Goal: Task Accomplishment & Management: Complete application form

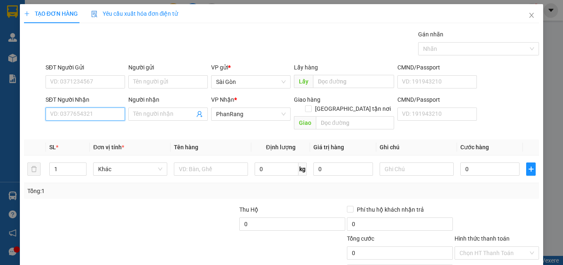
click at [107, 112] on input "SĐT Người Nhận" at bounding box center [85, 114] width 79 height 13
type input "48268"
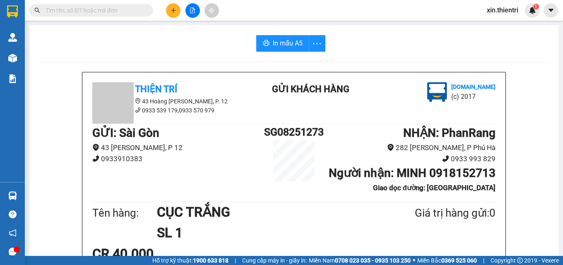
click at [330, 22] on main "In mẫu A5 Thiện Trí 43 Hoàng Dư Khương, P. 12 0933 539 179,0933 570 979 Gửi khá…" at bounding box center [281, 128] width 563 height 256
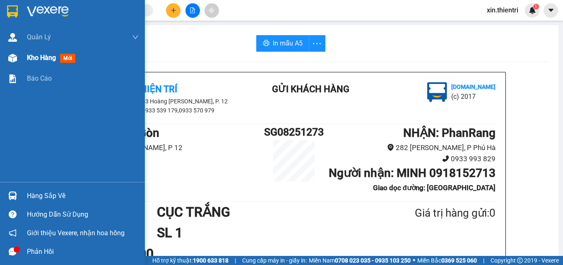
drag, startPoint x: 12, startPoint y: 60, endPoint x: 43, endPoint y: 61, distance: 30.2
click at [14, 60] on img at bounding box center [12, 58] width 9 height 9
click at [43, 61] on span "Kho hàng" at bounding box center [41, 58] width 29 height 8
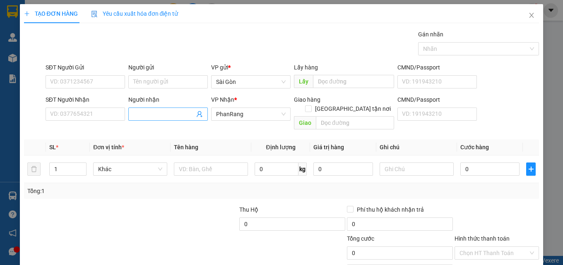
click at [146, 116] on input "Người nhận" at bounding box center [163, 114] width 61 height 9
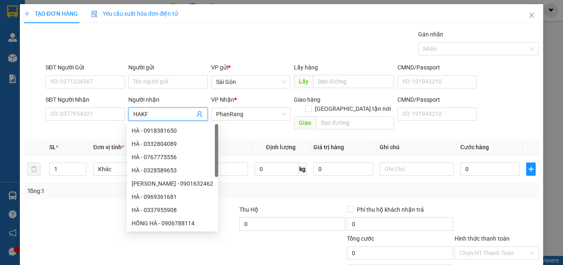
type input "HAKFQ"
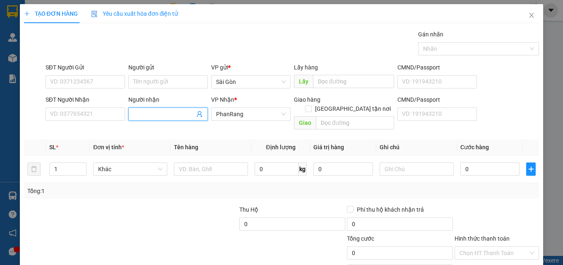
type input "B"
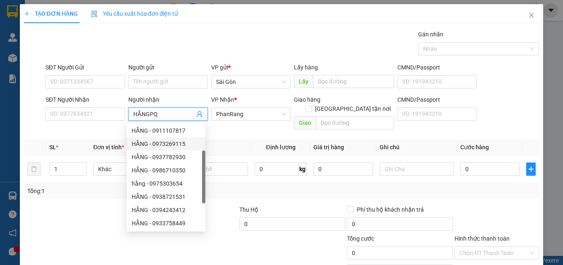
type input "HẰNGPQ"
drag, startPoint x: 80, startPoint y: 189, endPoint x: 81, endPoint y: 185, distance: 4.3
click at [81, 191] on div "Transit Pickup Surcharge Ids Transit Deliver Surcharge Ids Transit Deliver Surc…" at bounding box center [281, 164] width 515 height 269
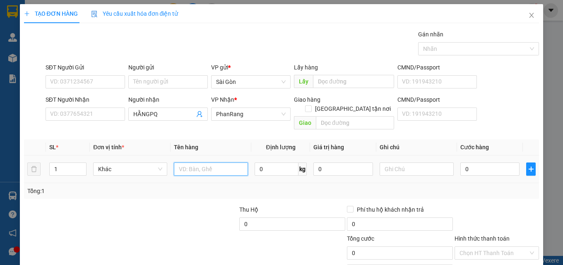
click at [184, 163] on input "text" at bounding box center [211, 169] width 74 height 13
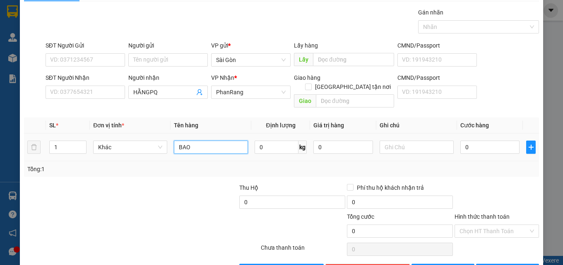
scroll to position [41, 0]
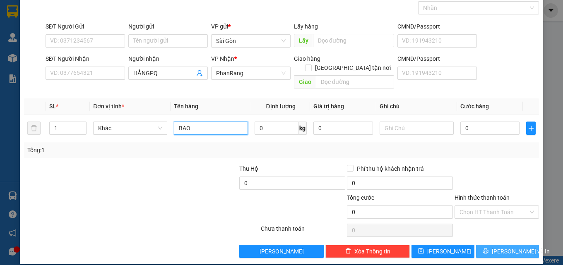
type input "BAO"
click at [522, 245] on button "[PERSON_NAME] và In" at bounding box center [507, 251] width 63 height 13
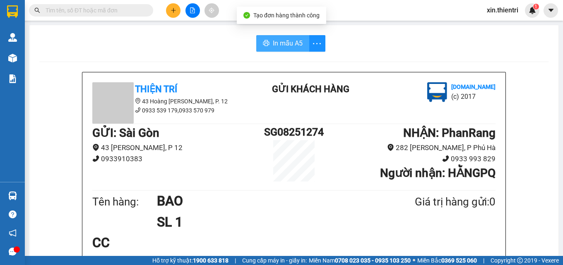
click at [279, 48] on span "In mẫu A5" at bounding box center [288, 43] width 30 height 10
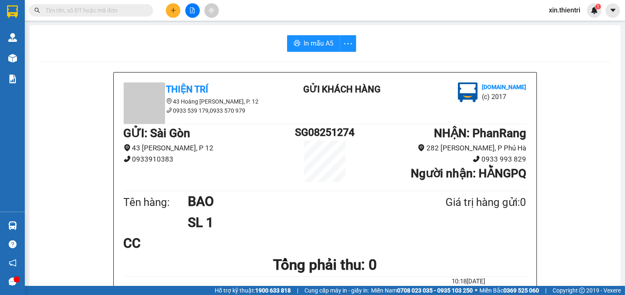
drag, startPoint x: 66, startPoint y: 64, endPoint x: 67, endPoint y: 58, distance: 6.3
click at [170, 13] on button at bounding box center [173, 10] width 14 height 14
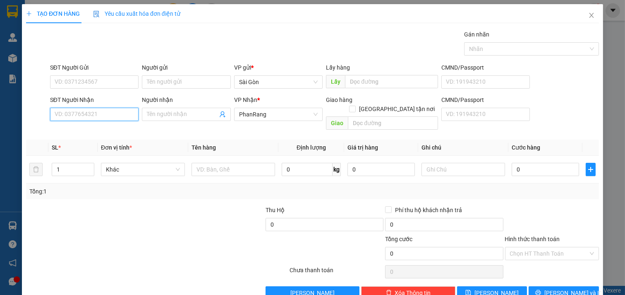
click at [109, 113] on input "SĐT Người Nhận" at bounding box center [94, 114] width 89 height 13
click at [112, 133] on div "0962070773 - XIÊM" at bounding box center [94, 130] width 78 height 9
type input "0962070773"
type input "XIÊM"
type input "[GEOGRAPHIC_DATA]"
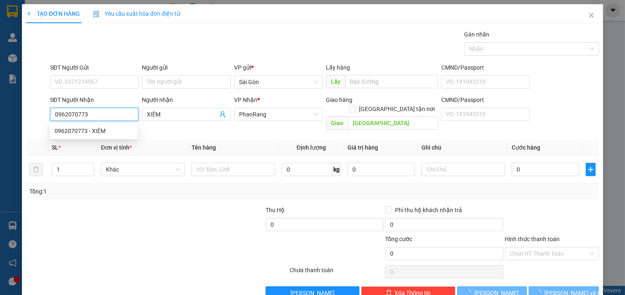
type input "50.000"
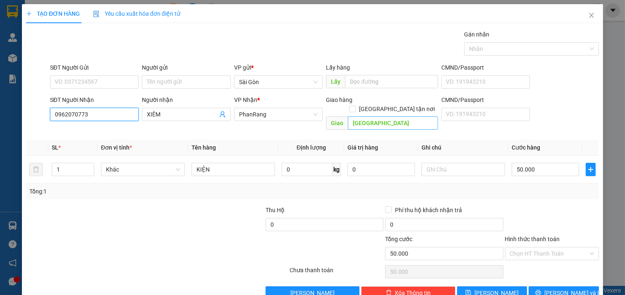
type input "0962070773"
click at [383, 116] on input "[GEOGRAPHIC_DATA]" at bounding box center [393, 122] width 90 height 13
click at [382, 116] on input "[GEOGRAPHIC_DATA]" at bounding box center [393, 122] width 90 height 13
type input "ĐÔNG"
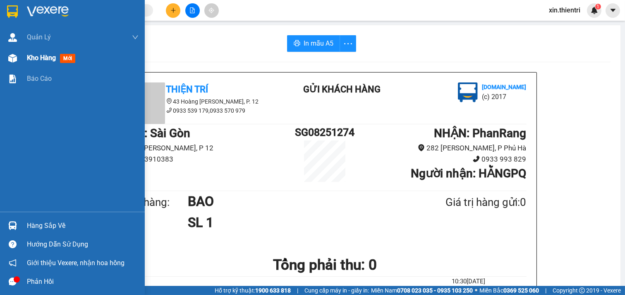
click at [84, 67] on div "Kho hàng mới" at bounding box center [83, 58] width 112 height 21
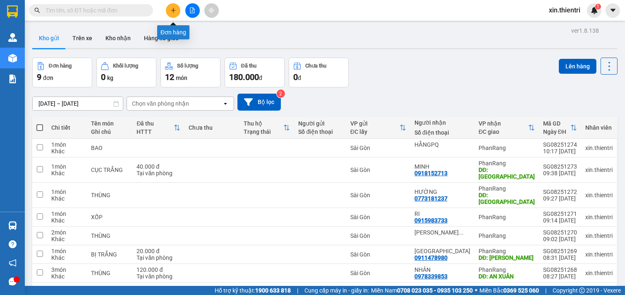
click at [179, 10] on button at bounding box center [173, 10] width 14 height 14
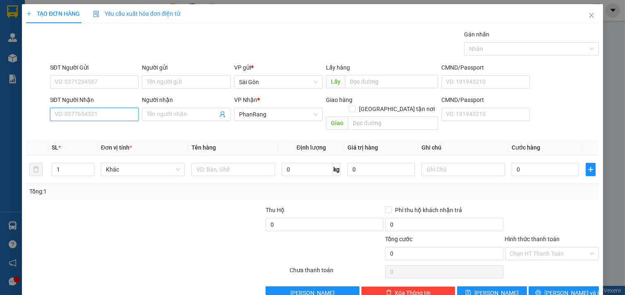
click at [113, 117] on input "SĐT Người Nhận" at bounding box center [94, 114] width 89 height 13
click at [105, 129] on div "0962070773 - XIÊM" at bounding box center [94, 130] width 78 height 9
type input "0962070773"
type input "XIÊM"
type input "[GEOGRAPHIC_DATA]"
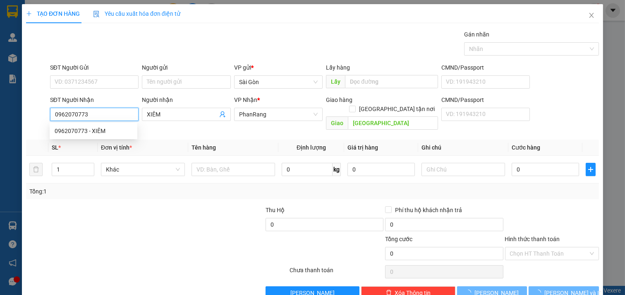
type input "50.000"
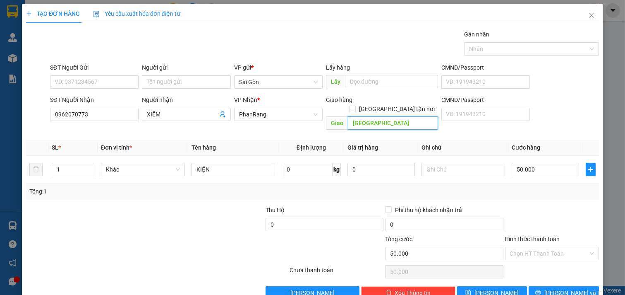
click at [380, 116] on input "[GEOGRAPHIC_DATA]" at bounding box center [393, 122] width 90 height 13
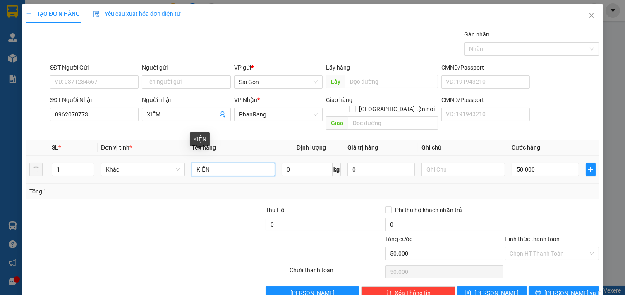
click at [219, 164] on input "KIỆN" at bounding box center [234, 169] width 84 height 13
type input "K"
type input "M"
type input "KIỆN"
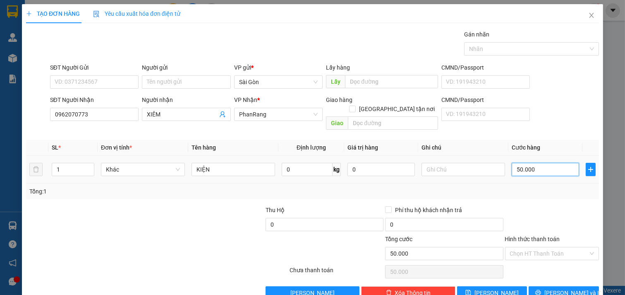
click at [531, 163] on input "50.000" at bounding box center [545, 169] width 67 height 13
type input "0"
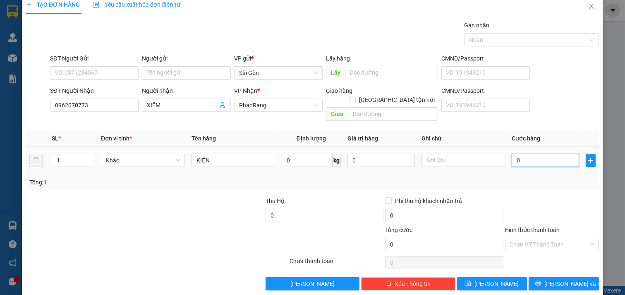
scroll to position [11, 0]
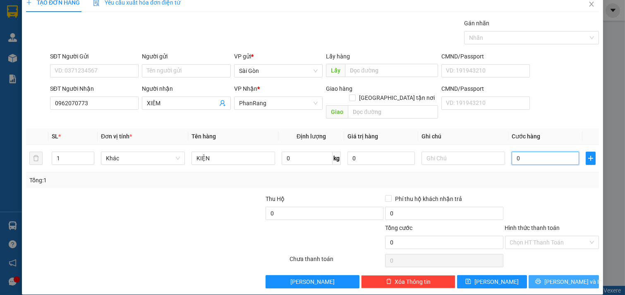
type input "0"
drag, startPoint x: 561, startPoint y: 271, endPoint x: 563, endPoint y: 266, distance: 6.3
click at [561, 277] on span "[PERSON_NAME] và In" at bounding box center [573, 281] width 58 height 9
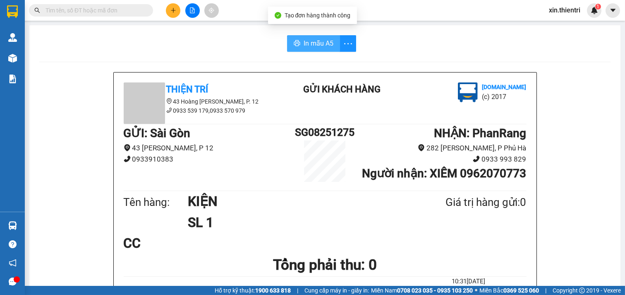
click at [328, 44] on span "In mẫu A5" at bounding box center [319, 43] width 30 height 10
click at [177, 7] on button at bounding box center [173, 10] width 14 height 14
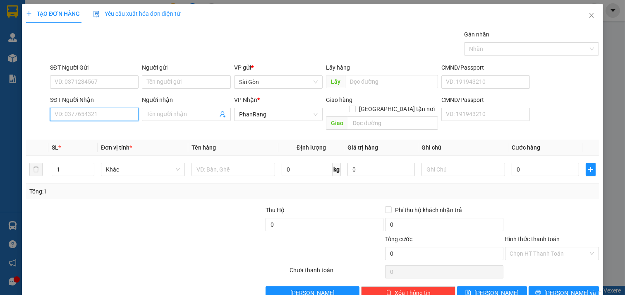
click at [117, 117] on input "SĐT Người Nhận" at bounding box center [94, 114] width 89 height 13
type input "0"
type input "0906649948"
click at [110, 130] on div "0906649948 - GIANG" at bounding box center [94, 130] width 78 height 9
type input "GIANG"
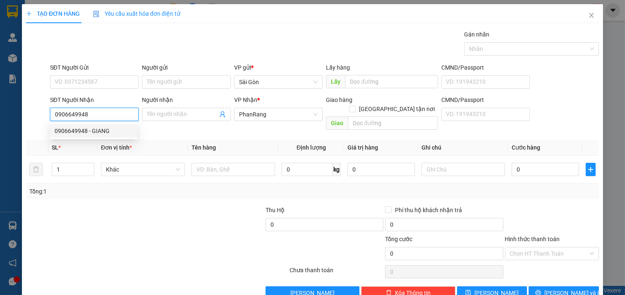
type input "AN HÒA"
type input "160.000"
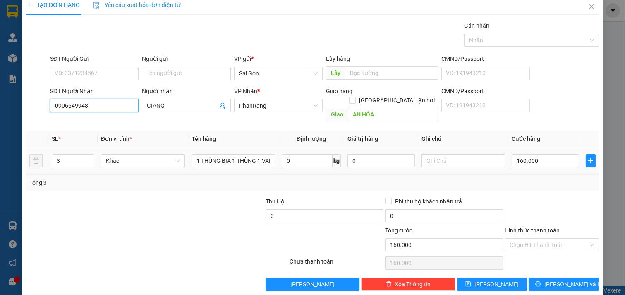
scroll to position [11, 0]
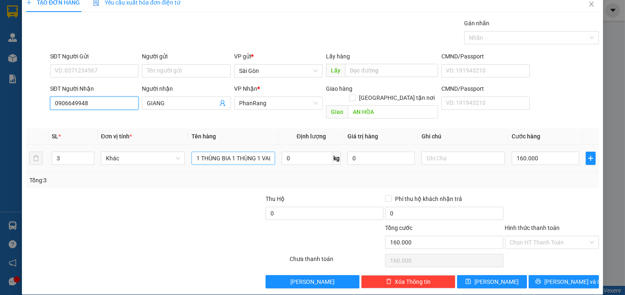
type input "0906649948"
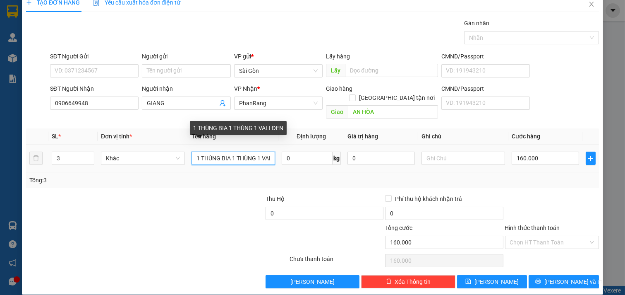
scroll to position [0, 0]
drag, startPoint x: 267, startPoint y: 155, endPoint x: 144, endPoint y: 159, distance: 122.9
click at [144, 159] on tr "3 Khác 1 THÙNG BIA 1 THÙNG 1 VALI ĐEN 0 kg 0 160.000" at bounding box center [312, 158] width 573 height 28
type input "LI ĐEN"
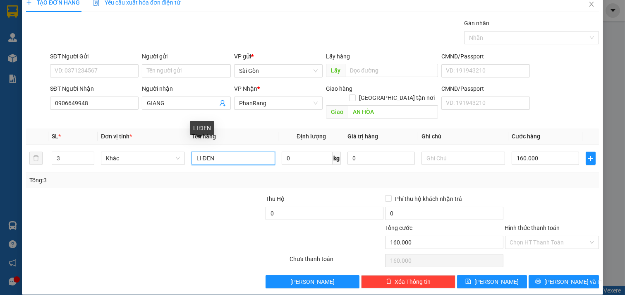
drag, startPoint x: 199, startPoint y: 163, endPoint x: 103, endPoint y: 175, distance: 96.3
click at [98, 177] on div "SL * Đơn vị tính * Tên hàng Định lượng Giá trị hàng Ghi chú Cước hàng 3 Khác LI…" at bounding box center [312, 158] width 573 height 60
type input "THÙNG"
click at [89, 159] on icon "down" at bounding box center [90, 160] width 3 height 3
type input "1"
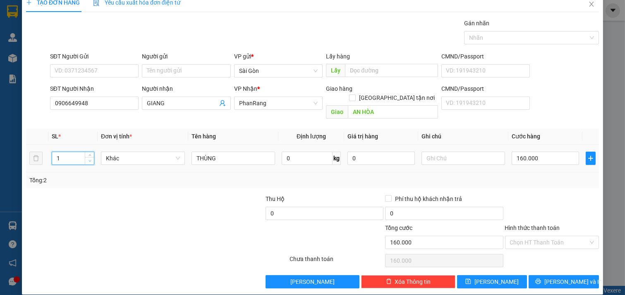
click at [89, 159] on icon "down" at bounding box center [90, 160] width 3 height 3
click at [534, 151] on input "160.000" at bounding box center [545, 157] width 67 height 13
type input "0"
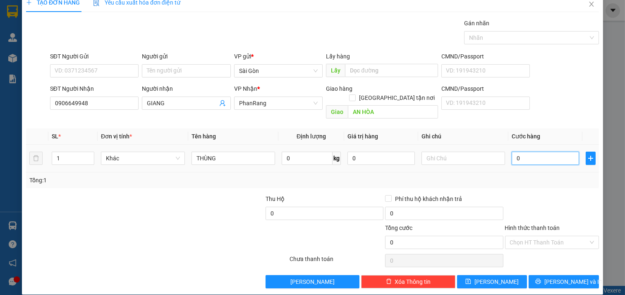
click at [521, 151] on input "0" at bounding box center [545, 157] width 67 height 13
type input "6"
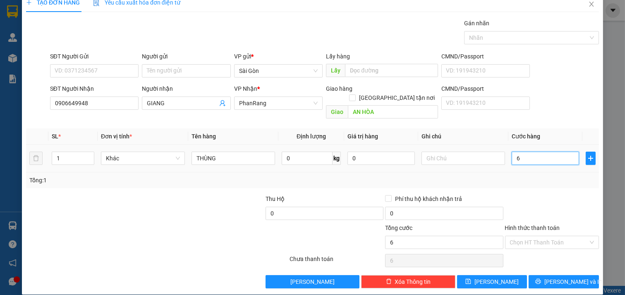
type input "60"
type input "60.000"
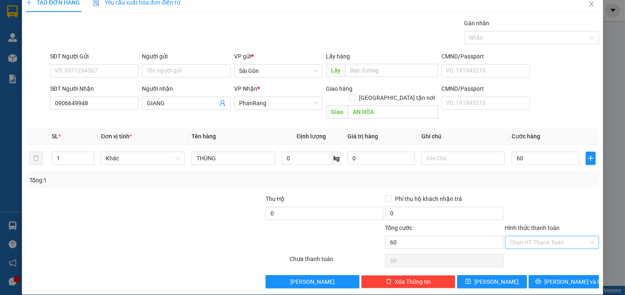
type input "60.000"
drag, startPoint x: 563, startPoint y: 232, endPoint x: 568, endPoint y: 257, distance: 25.2
click at [563, 236] on input "Hình thức thanh toán" at bounding box center [549, 242] width 79 height 12
drag, startPoint x: 547, startPoint y: 246, endPoint x: 549, endPoint y: 251, distance: 5.6
click at [547, 248] on div "Tại văn phòng" at bounding box center [546, 249] width 83 height 9
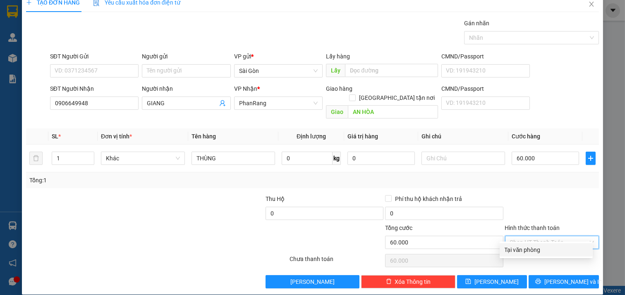
type input "0"
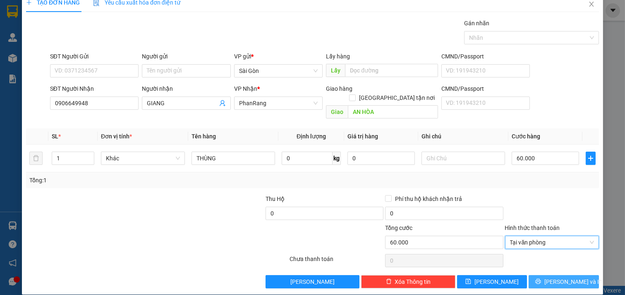
click at [572, 277] on span "[PERSON_NAME] và In" at bounding box center [573, 281] width 58 height 9
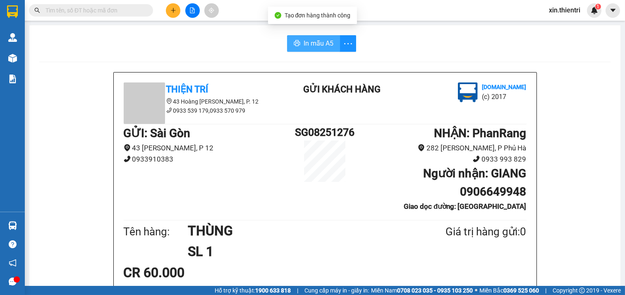
click at [311, 40] on span "In mẫu A5" at bounding box center [319, 43] width 30 height 10
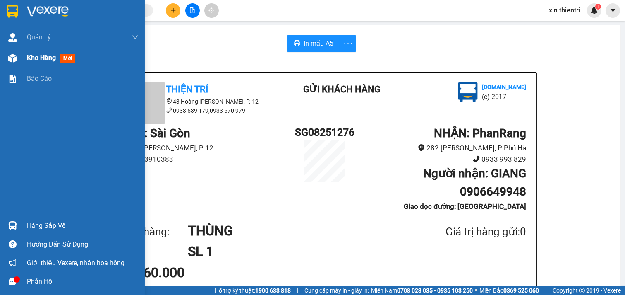
click at [57, 56] on div "Kho hàng mới" at bounding box center [53, 58] width 52 height 10
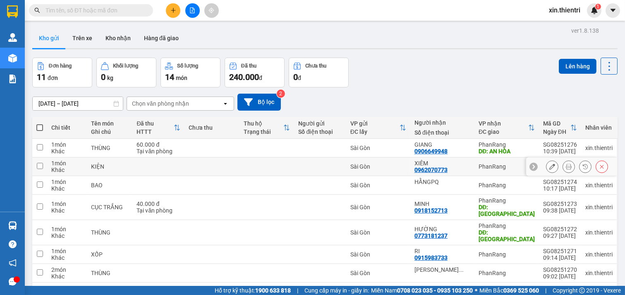
click at [549, 165] on icon at bounding box center [552, 166] width 6 height 6
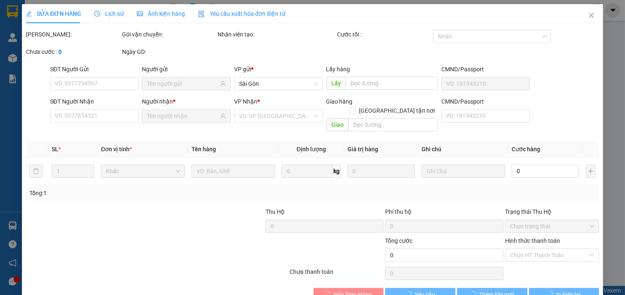
type input "0962070773"
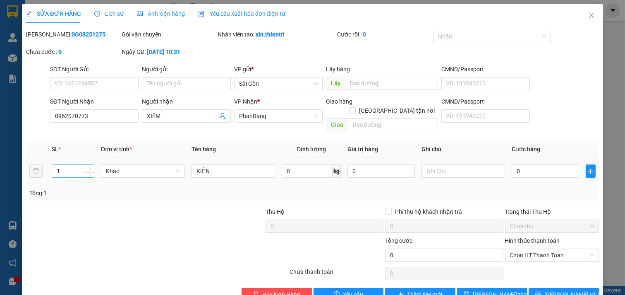
type input "2"
click at [90, 168] on icon "up" at bounding box center [90, 169] width 3 height 3
click at [216, 164] on input "KIỆN" at bounding box center [234, 170] width 84 height 13
type input "K"
type input "1 BAO LÔ 1 KIỆN"
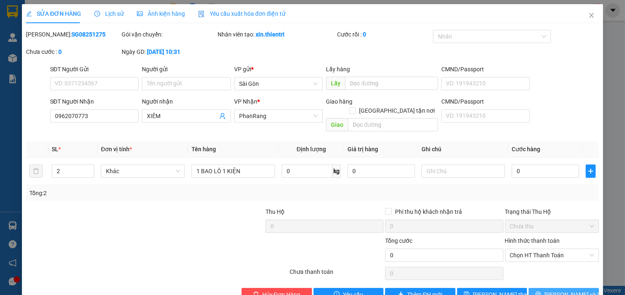
click at [557, 290] on span "[PERSON_NAME] và In" at bounding box center [573, 294] width 58 height 9
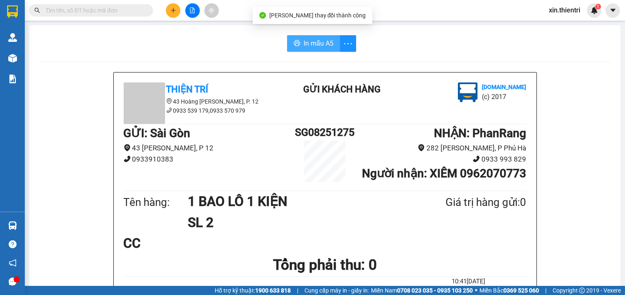
click at [314, 46] on span "In mẫu A5" at bounding box center [319, 43] width 30 height 10
click at [304, 39] on span "In mẫu A5" at bounding box center [319, 43] width 30 height 10
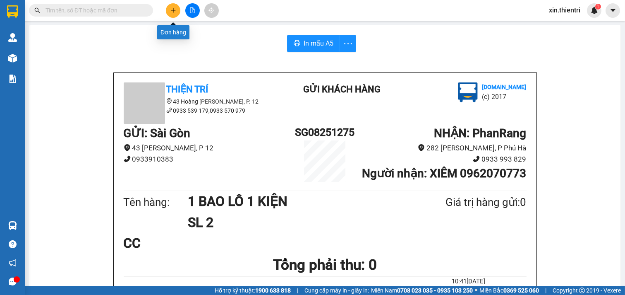
click at [179, 9] on div at bounding box center [192, 10] width 62 height 14
click at [176, 10] on button at bounding box center [173, 10] width 14 height 14
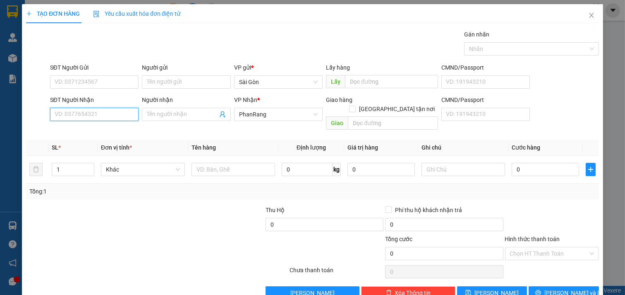
click at [119, 116] on input "SĐT Người Nhận" at bounding box center [94, 114] width 89 height 13
type input "0913670435"
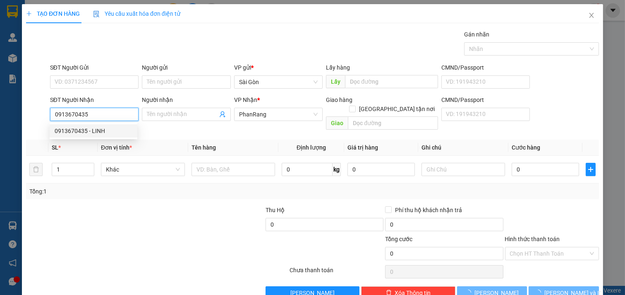
click at [102, 131] on div "0913670435 - LINH" at bounding box center [94, 130] width 78 height 9
type input "LINH"
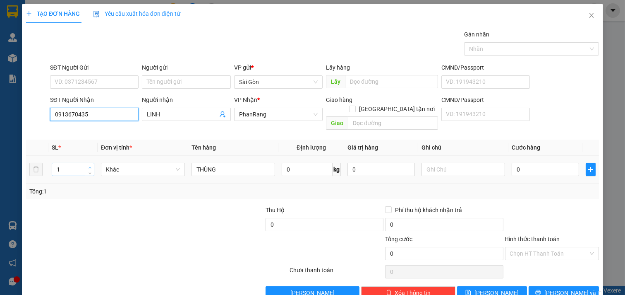
type input "0913670435"
click at [91, 165] on span "up" at bounding box center [89, 167] width 5 height 5
click at [91, 163] on span "Increase Value" at bounding box center [89, 166] width 9 height 7
click at [92, 161] on div "4" at bounding box center [73, 169] width 43 height 17
type input "5"
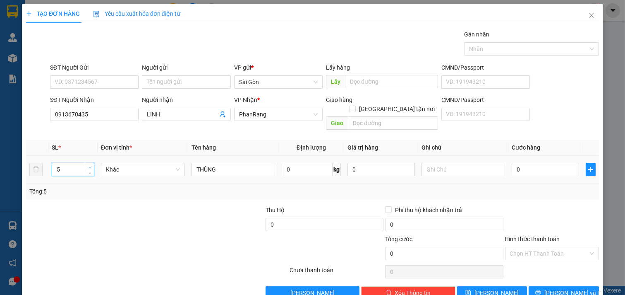
click at [89, 166] on icon "up" at bounding box center [90, 167] width 2 height 2
click at [229, 163] on input "THÙNG" at bounding box center [234, 169] width 84 height 13
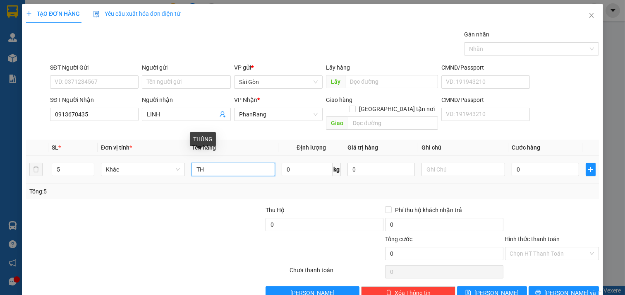
type input "T"
type input "4 KIỆN 1 THÙNG"
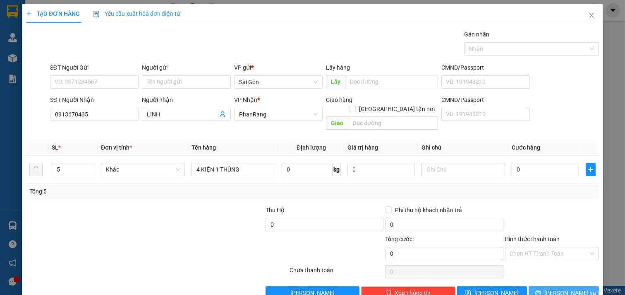
click at [541, 289] on icon "printer" at bounding box center [538, 292] width 6 height 6
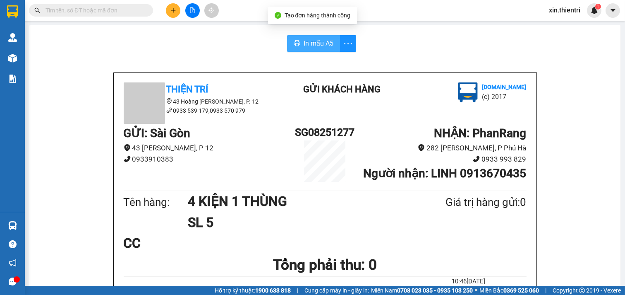
drag, startPoint x: 314, startPoint y: 43, endPoint x: 302, endPoint y: 41, distance: 12.1
click at [314, 43] on span "In mẫu A5" at bounding box center [319, 43] width 30 height 10
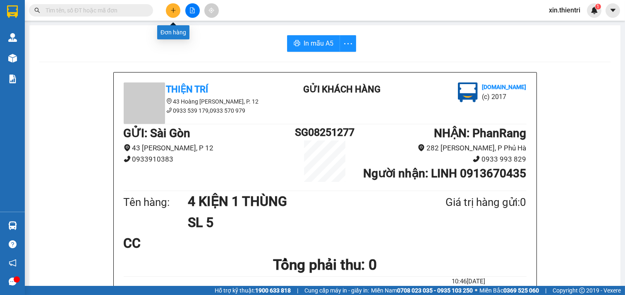
click at [174, 12] on icon "plus" at bounding box center [173, 10] width 6 height 6
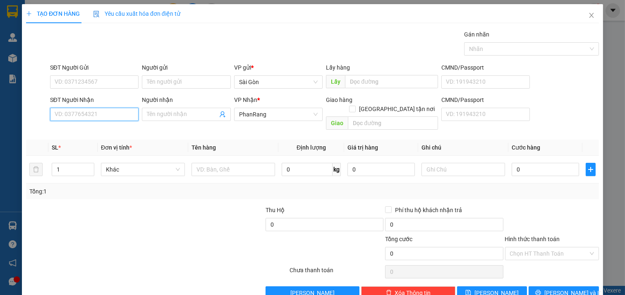
drag, startPoint x: 118, startPoint y: 117, endPoint x: 116, endPoint y: 108, distance: 10.1
click at [117, 116] on input "SĐT Người Nhận" at bounding box center [94, 114] width 89 height 13
click at [85, 129] on div "0982354383 - TÚ" at bounding box center [94, 130] width 78 height 9
type input "0982354383"
type input "TÚ"
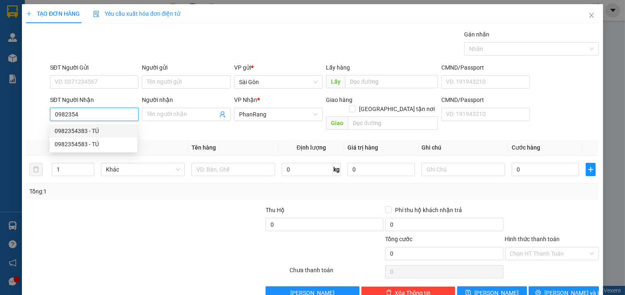
type input "VĨNH HY"
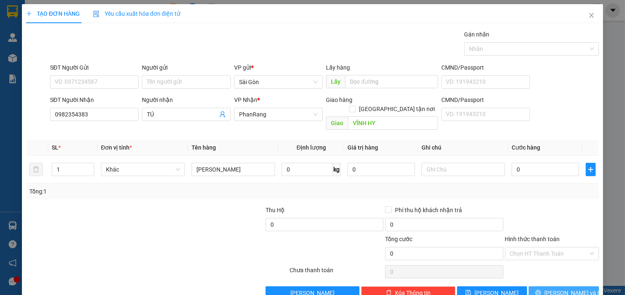
drag, startPoint x: 552, startPoint y: 275, endPoint x: 575, endPoint y: 280, distance: 23.8
click at [551, 288] on span "[PERSON_NAME] và In" at bounding box center [573, 292] width 58 height 9
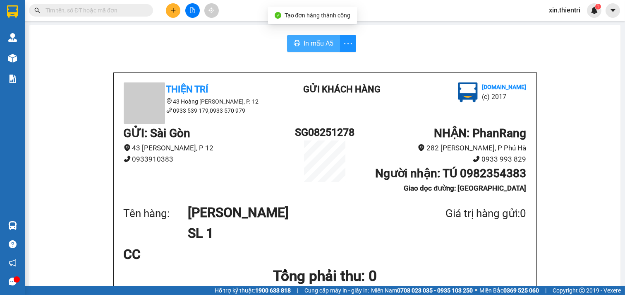
click at [311, 48] on span "In mẫu A5" at bounding box center [319, 43] width 30 height 10
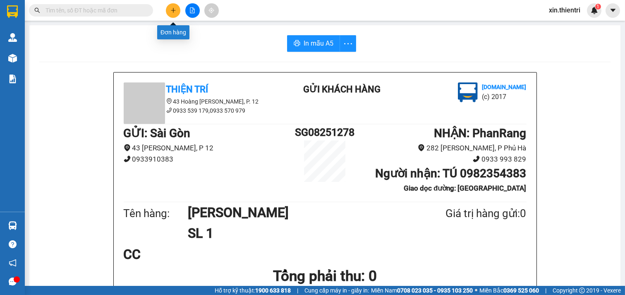
click at [171, 12] on icon "plus" at bounding box center [173, 10] width 6 height 6
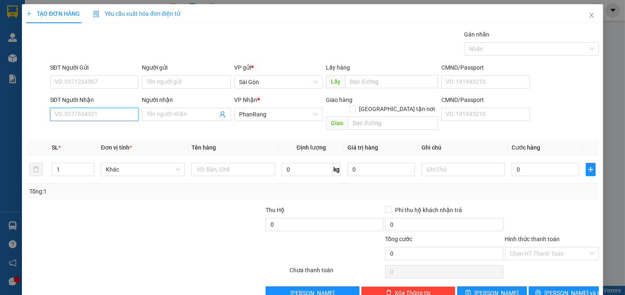
click at [102, 114] on input "SĐT Người Nhận" at bounding box center [94, 114] width 89 height 13
click at [87, 113] on input "SĐT Người Nhận" at bounding box center [94, 114] width 89 height 13
click at [95, 129] on div "0377643492 - SEN" at bounding box center [94, 130] width 78 height 9
type input "0377643492"
type input "SEN"
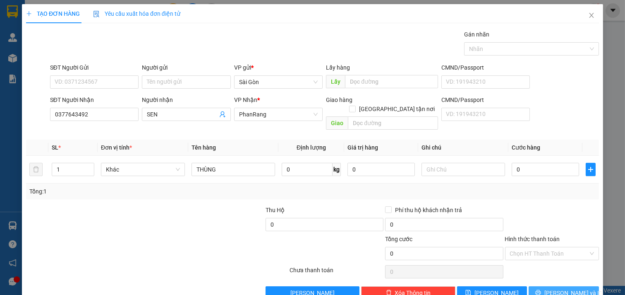
click at [541, 290] on icon "printer" at bounding box center [538, 292] width 5 height 5
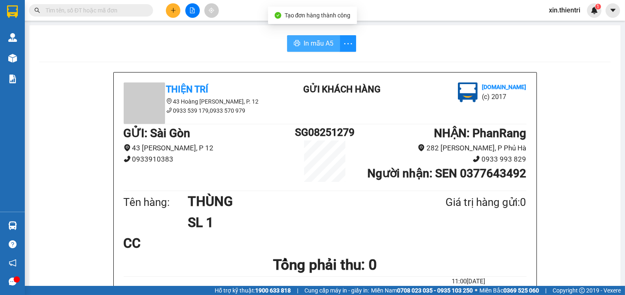
click at [312, 41] on span "In mẫu A5" at bounding box center [319, 43] width 30 height 10
click at [174, 14] on button at bounding box center [173, 10] width 14 height 14
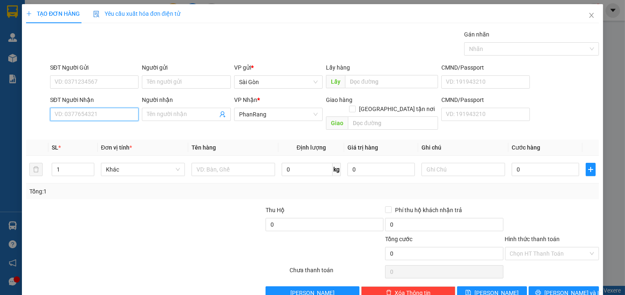
click at [122, 115] on input "SĐT Người Nhận" at bounding box center [94, 114] width 89 height 13
click at [103, 127] on div "0868960331 - BÍCH NGA" at bounding box center [94, 130] width 78 height 9
type input "0868960331"
type input "BÍCH NGA"
type input "0868960331"
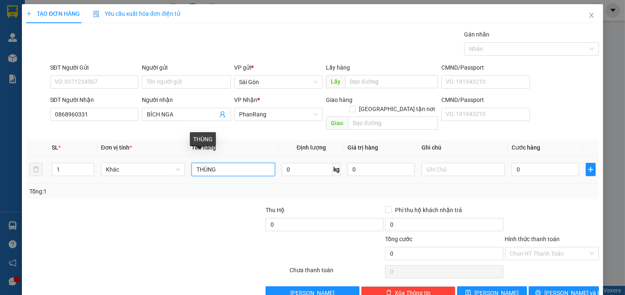
click at [237, 163] on input "THÙNG" at bounding box center [234, 169] width 84 height 13
type input "T"
type input "HỘP"
drag, startPoint x: 546, startPoint y: 161, endPoint x: 534, endPoint y: 147, distance: 18.8
click at [544, 158] on td "0" at bounding box center [545, 170] width 74 height 28
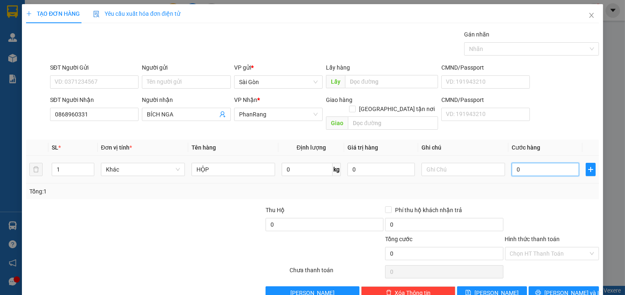
click at [532, 163] on input "0" at bounding box center [545, 169] width 67 height 13
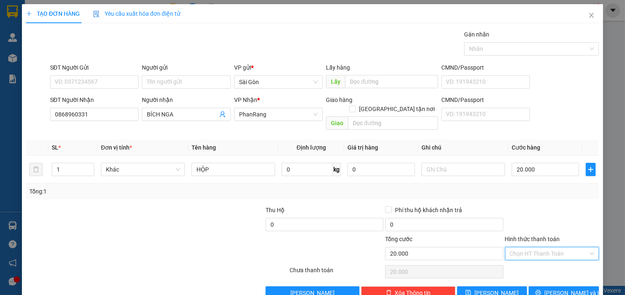
drag, startPoint x: 536, startPoint y: 234, endPoint x: 541, endPoint y: 249, distance: 16.6
click at [537, 247] on input "Hình thức thanh toán" at bounding box center [549, 253] width 79 height 12
drag, startPoint x: 541, startPoint y: 249, endPoint x: 547, endPoint y: 260, distance: 11.9
click at [541, 256] on div "Tại văn phòng" at bounding box center [546, 260] width 83 height 9
click at [547, 261] on div "Transit Pickup Surcharge Ids Transit Deliver Surcharge Ids Transit Deliver Surc…" at bounding box center [312, 164] width 573 height 269
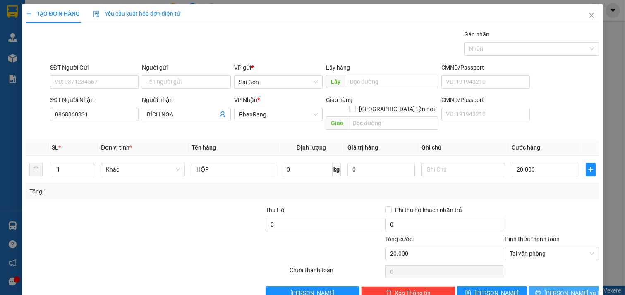
click at [550, 286] on button "[PERSON_NAME] và In" at bounding box center [564, 292] width 70 height 13
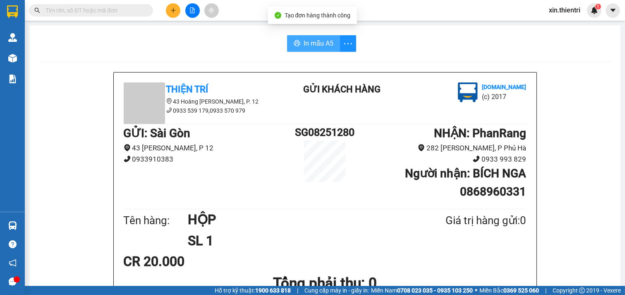
drag, startPoint x: 316, startPoint y: 40, endPoint x: 321, endPoint y: 46, distance: 8.2
click at [316, 42] on span "In mẫu A5" at bounding box center [319, 43] width 30 height 10
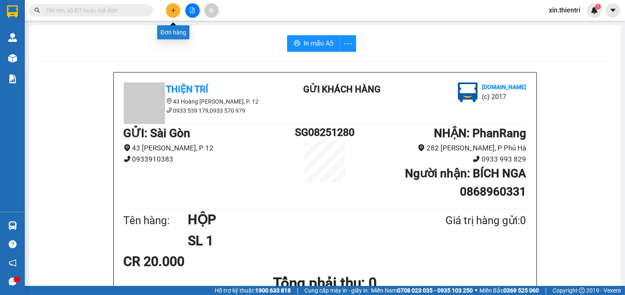
click at [176, 7] on button at bounding box center [173, 10] width 14 height 14
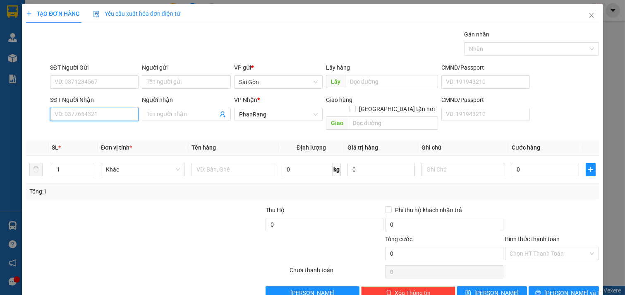
click at [92, 113] on input "SĐT Người Nhận" at bounding box center [94, 114] width 89 height 13
click at [157, 115] on input "Người nhận" at bounding box center [182, 114] width 71 height 9
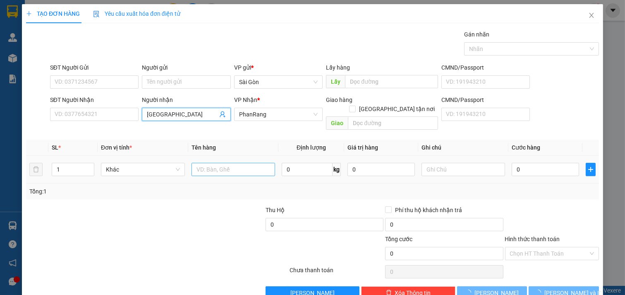
type input "[GEOGRAPHIC_DATA]"
click at [233, 164] on input "text" at bounding box center [234, 169] width 84 height 13
click at [89, 166] on icon "up" at bounding box center [90, 167] width 3 height 3
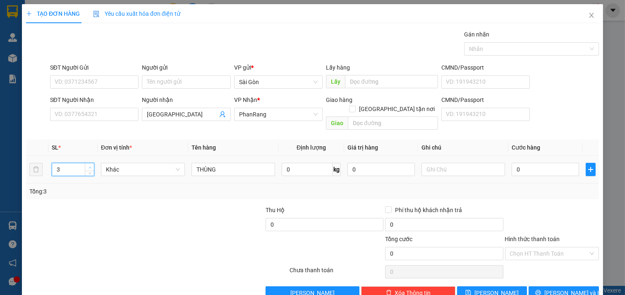
click at [89, 166] on icon "up" at bounding box center [90, 167] width 3 height 3
click at [535, 274] on div "Transit Pickup Surcharge Ids Transit Deliver Surcharge Ids Transit Deliver Surc…" at bounding box center [312, 164] width 573 height 269
click at [538, 286] on button "[PERSON_NAME] và In" at bounding box center [564, 292] width 70 height 13
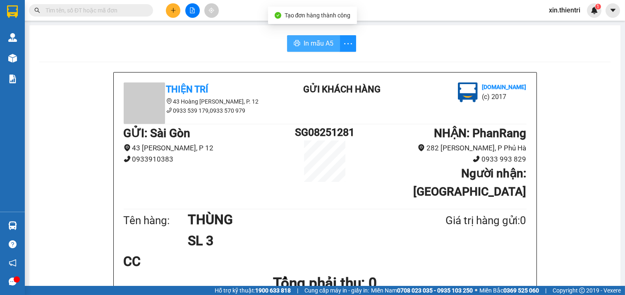
drag, startPoint x: 287, startPoint y: 44, endPoint x: 500, endPoint y: 142, distance: 233.9
click at [294, 46] on button "In mẫu A5" at bounding box center [313, 43] width 53 height 17
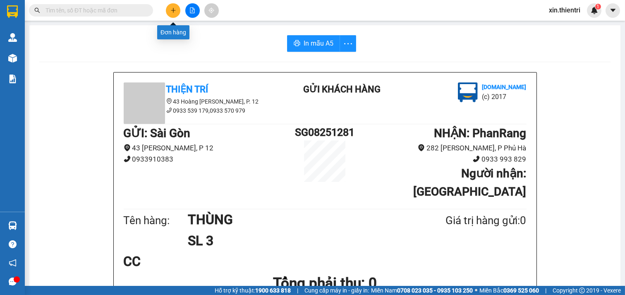
click at [176, 14] on button at bounding box center [173, 10] width 14 height 14
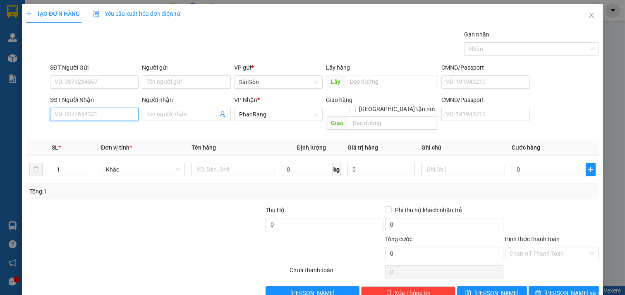
drag, startPoint x: 98, startPoint y: 113, endPoint x: 98, endPoint y: 109, distance: 4.2
click at [98, 113] on input "SĐT Người Nhận" at bounding box center [94, 114] width 89 height 13
type input "0777368345"
click at [100, 129] on div "0777368345 - [PERSON_NAME]" at bounding box center [95, 130] width 81 height 9
type input "HUYỀN"
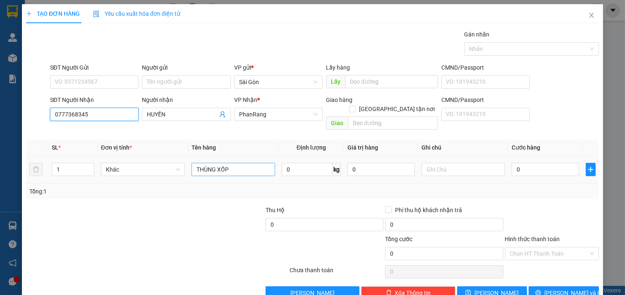
type input "0777368345"
click at [234, 163] on input "THÙNG XỐP" at bounding box center [234, 169] width 84 height 13
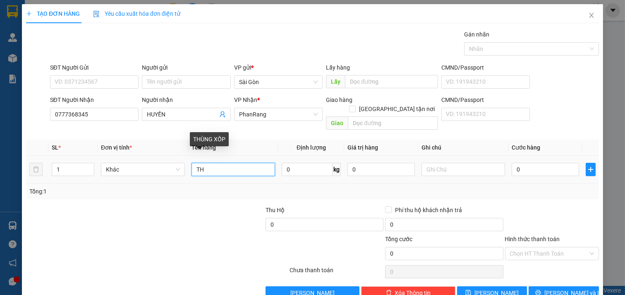
type input "T"
type input "XE SỐ 85AA 00346"
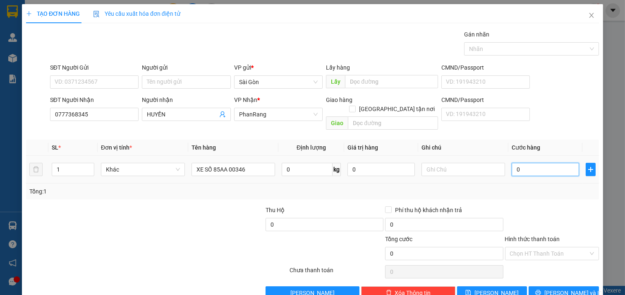
click at [513, 163] on input "0" at bounding box center [545, 169] width 67 height 13
drag, startPoint x: 544, startPoint y: 275, endPoint x: 536, endPoint y: 269, distance: 10.2
click at [541, 289] on icon "printer" at bounding box center [538, 292] width 6 height 6
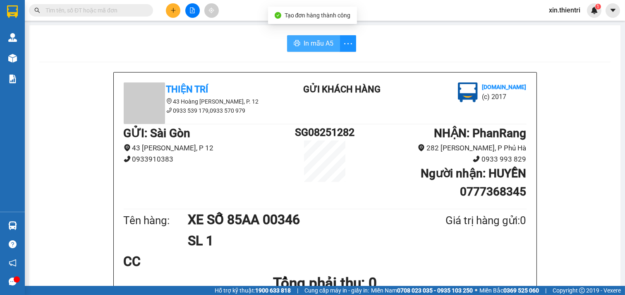
click at [304, 41] on span "In mẫu A5" at bounding box center [319, 43] width 30 height 10
click at [172, 11] on icon "plus" at bounding box center [173, 10] width 6 height 6
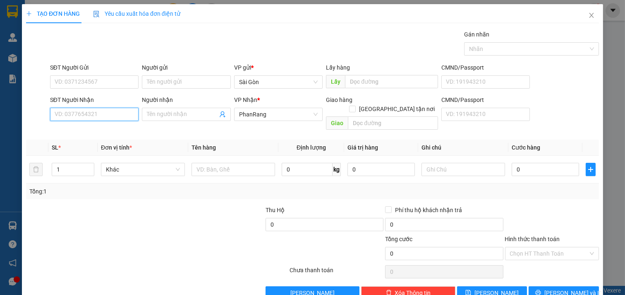
click at [109, 113] on input "SĐT Người Nhận" at bounding box center [94, 114] width 89 height 13
drag, startPoint x: 93, startPoint y: 128, endPoint x: 88, endPoint y: 126, distance: 5.5
click at [93, 128] on div "0798199986 - VY" at bounding box center [94, 130] width 78 height 9
type input "0798199986"
type input "VY"
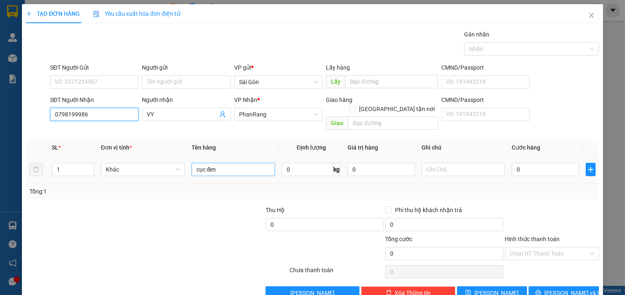
type input "0798199986"
click at [249, 163] on input "cục đen" at bounding box center [234, 169] width 84 height 13
type input "c"
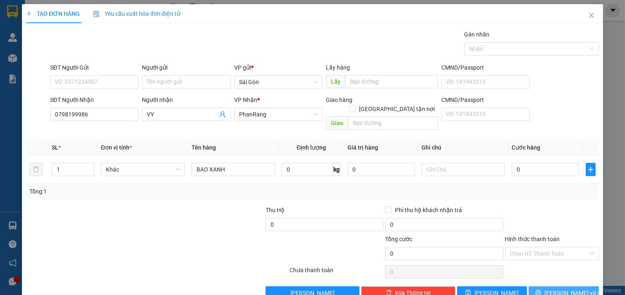
click at [548, 286] on button "[PERSON_NAME] và In" at bounding box center [564, 292] width 70 height 13
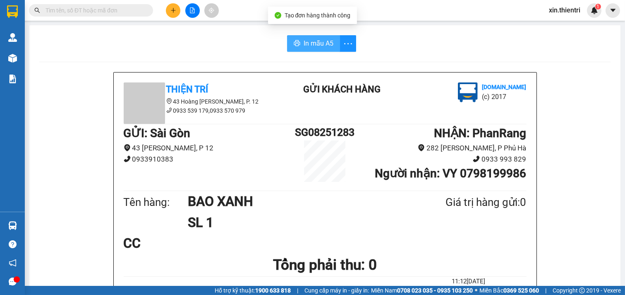
click at [295, 39] on button "In mẫu A5" at bounding box center [313, 43] width 53 height 17
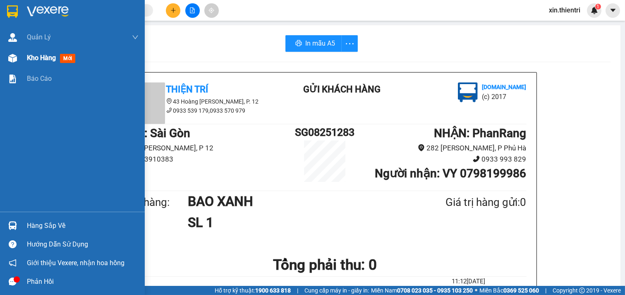
click at [55, 62] on div "Kho hàng mới" at bounding box center [53, 58] width 52 height 10
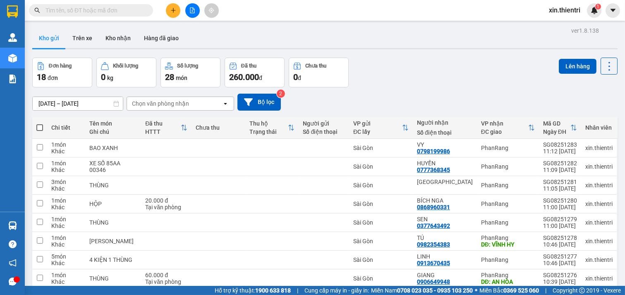
drag, startPoint x: 520, startPoint y: 266, endPoint x: 505, endPoint y: 263, distance: 15.4
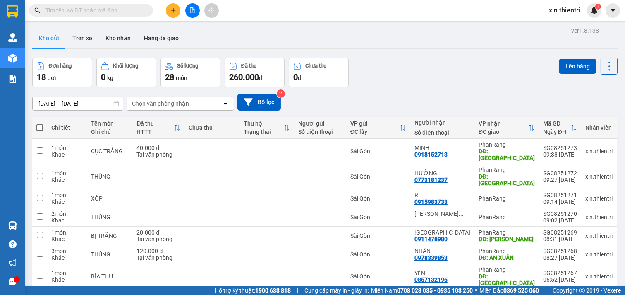
click at [171, 5] on button at bounding box center [173, 10] width 14 height 14
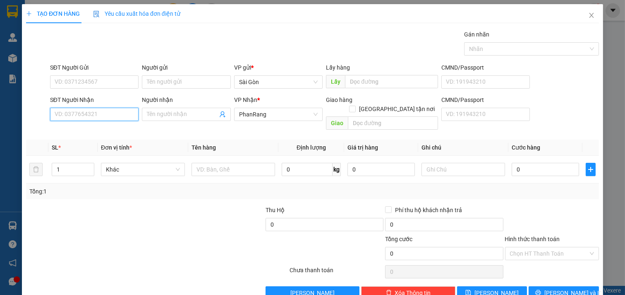
click at [69, 109] on input "SĐT Người Nhận" at bounding box center [94, 114] width 89 height 13
click at [90, 133] on div "0975177044 - KHANG" at bounding box center [94, 130] width 78 height 9
type input "0975177044"
type input "KHANG"
type input "0975177044"
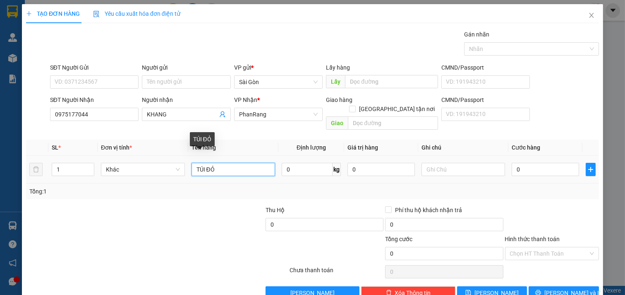
click at [234, 165] on input "TÚI ĐỎ" at bounding box center [234, 169] width 84 height 13
type input "T"
type input "CỤC ĐEN"
type input "2"
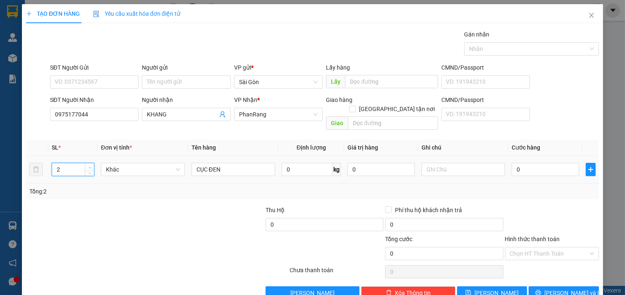
drag, startPoint x: 88, startPoint y: 158, endPoint x: 191, endPoint y: 149, distance: 103.4
click at [89, 165] on icon "up" at bounding box center [90, 166] width 3 height 3
click at [547, 286] on button "[PERSON_NAME] và In" at bounding box center [564, 292] width 70 height 13
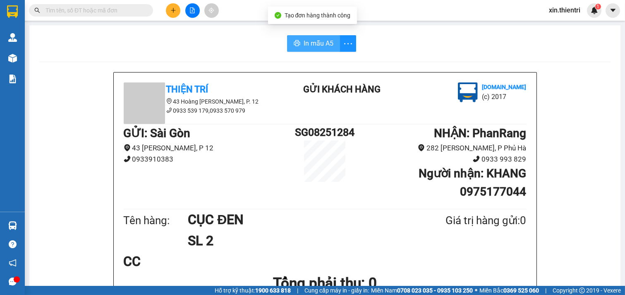
click at [304, 47] on span "In mẫu A5" at bounding box center [319, 43] width 30 height 10
click at [305, 44] on span "In mẫu A5" at bounding box center [319, 43] width 30 height 10
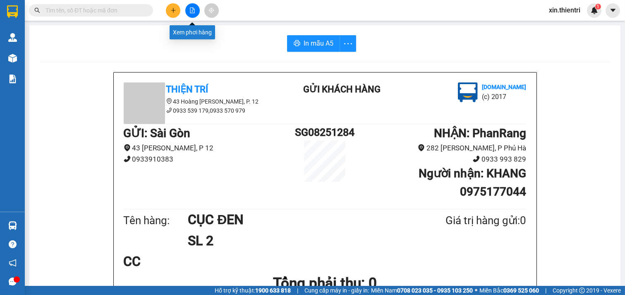
click at [168, 10] on button at bounding box center [173, 10] width 14 height 14
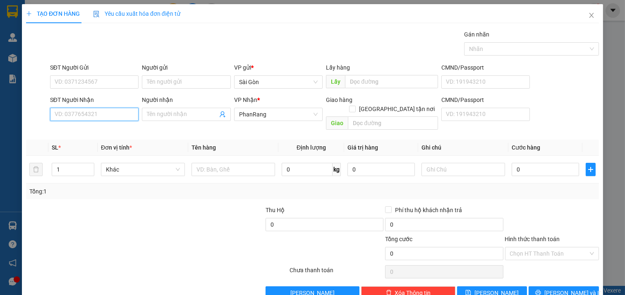
click at [104, 113] on input "SĐT Người Nhận" at bounding box center [94, 114] width 89 height 13
type input "2"
drag, startPoint x: 97, startPoint y: 111, endPoint x: 98, endPoint y: 121, distance: 10.4
click at [98, 113] on input "0974234134" at bounding box center [94, 114] width 89 height 13
type input "0974234134"
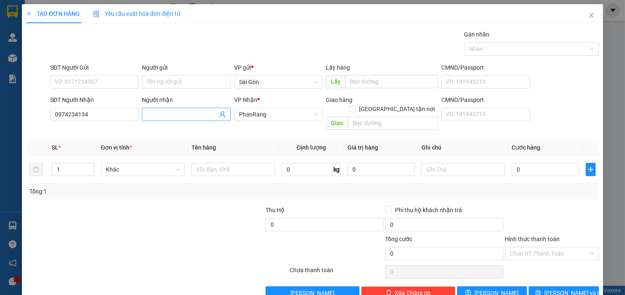
click at [160, 117] on input "Người nhận" at bounding box center [182, 114] width 71 height 9
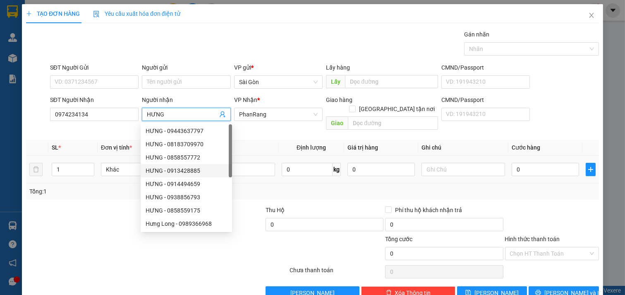
type input "HƯNG"
click at [254, 161] on div at bounding box center [234, 169] width 84 height 17
click at [250, 163] on input "text" at bounding box center [234, 169] width 84 height 13
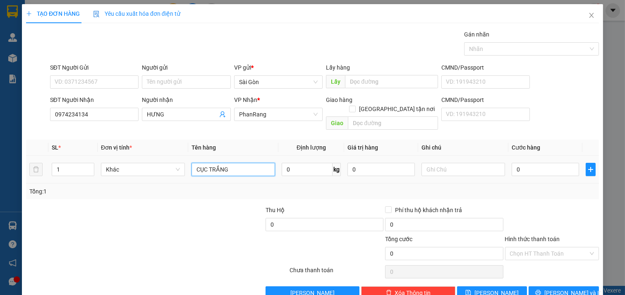
type input "CỤC TRẮNG"
click at [549, 286] on button "[PERSON_NAME] và In" at bounding box center [564, 292] width 70 height 13
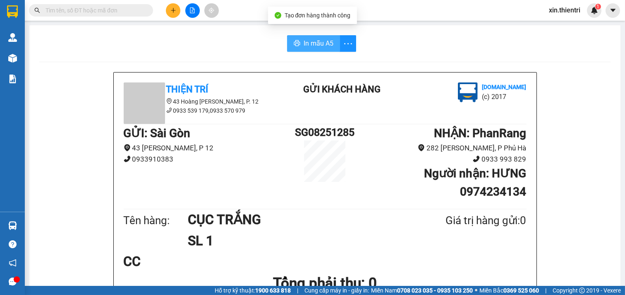
click at [298, 46] on button "In mẫu A5" at bounding box center [313, 43] width 53 height 17
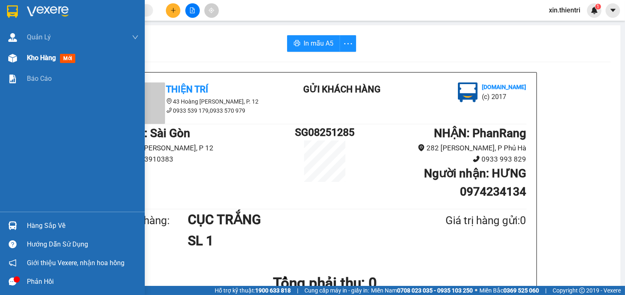
click at [54, 55] on span "Kho hàng" at bounding box center [41, 58] width 29 height 8
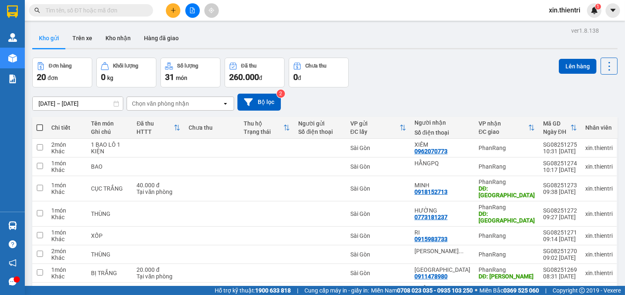
click at [168, 6] on button at bounding box center [173, 10] width 14 height 14
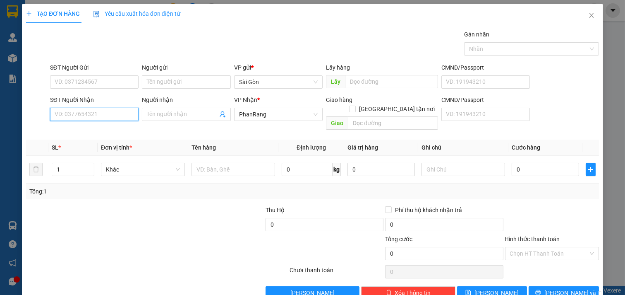
click at [120, 117] on input "SĐT Người Nhận" at bounding box center [94, 114] width 89 height 13
click at [177, 117] on input "Người nhận" at bounding box center [182, 114] width 71 height 9
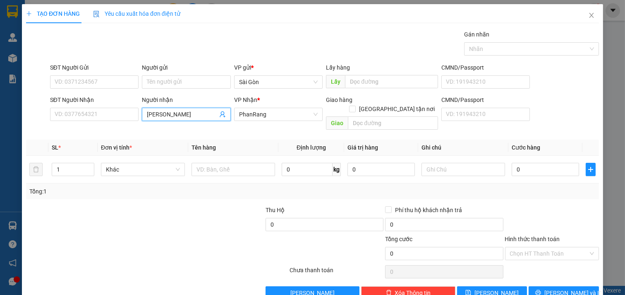
type input "[PERSON_NAME]"
drag, startPoint x: 68, startPoint y: 241, endPoint x: 222, endPoint y: 202, distance: 159.2
click at [68, 241] on div at bounding box center [109, 248] width 168 height 29
click at [224, 163] on input "text" at bounding box center [234, 169] width 84 height 13
type input "THÙNG"
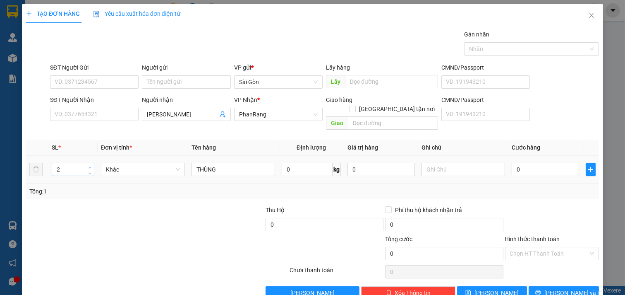
click at [90, 166] on icon "up" at bounding box center [90, 167] width 3 height 3
click at [89, 166] on icon "up" at bounding box center [90, 167] width 3 height 3
drag, startPoint x: 89, startPoint y: 163, endPoint x: 167, endPoint y: 163, distance: 78.2
click at [90, 170] on span "down" at bounding box center [89, 172] width 5 height 5
click at [548, 265] on div "Transit Pickup Surcharge Ids Transit Deliver Surcharge Ids Transit Deliver Surc…" at bounding box center [312, 164] width 573 height 269
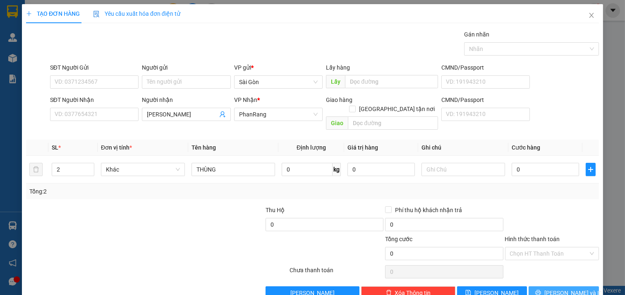
click at [541, 289] on icon "printer" at bounding box center [538, 292] width 6 height 6
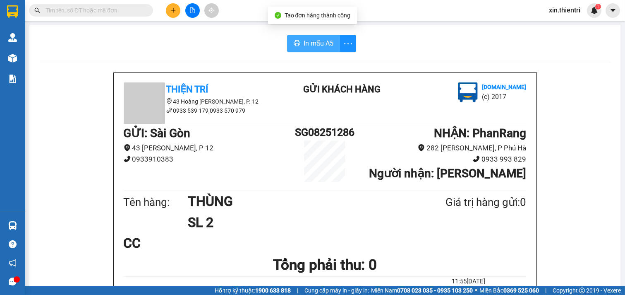
click at [304, 43] on span "In mẫu A5" at bounding box center [319, 43] width 30 height 10
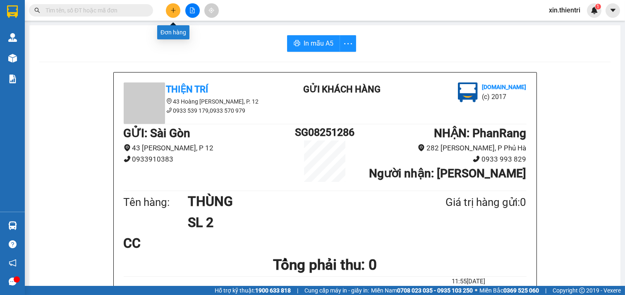
click at [170, 10] on icon "plus" at bounding box center [173, 10] width 6 height 6
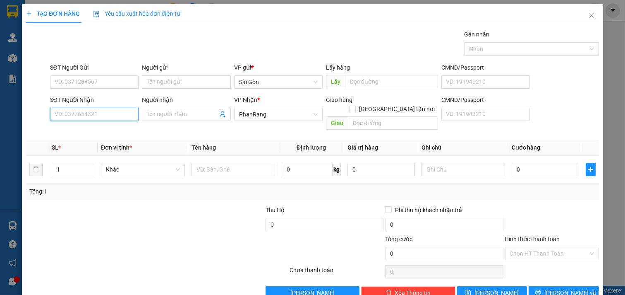
click at [85, 114] on input "SĐT Người Nhận" at bounding box center [94, 114] width 89 height 13
drag, startPoint x: 87, startPoint y: 129, endPoint x: 79, endPoint y: 126, distance: 8.1
click at [84, 129] on div "0971805226 - CƯỜNG" at bounding box center [94, 130] width 78 height 9
type input "0971805226"
type input "CƯỜNG"
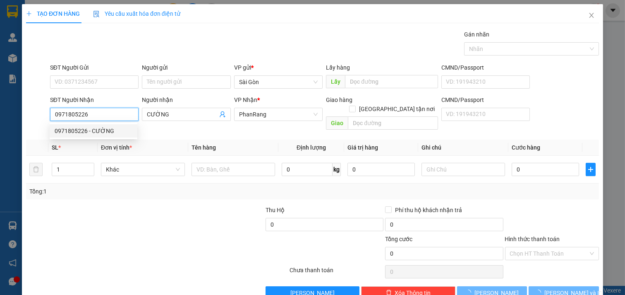
type input "40.000"
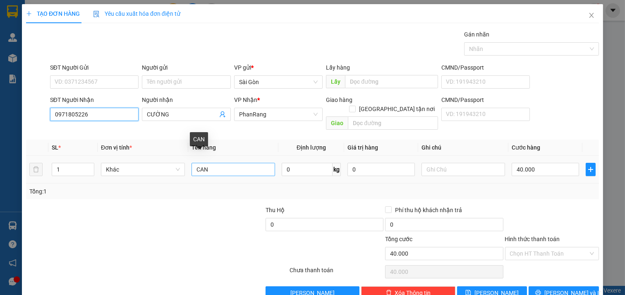
type input "0971805226"
click at [232, 163] on input "CAN" at bounding box center [234, 169] width 84 height 13
type input "C"
type input "BAO TRẮNG"
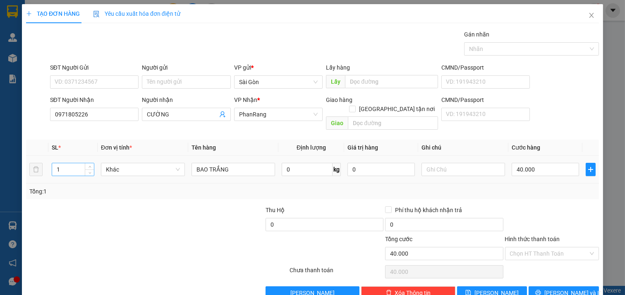
click at [69, 163] on input "1" at bounding box center [73, 169] width 42 height 12
type input "12"
click at [536, 163] on input "40.000" at bounding box center [545, 169] width 67 height 13
type input "0"
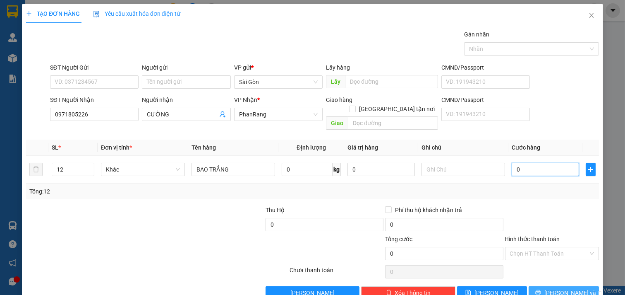
type input "0"
click at [555, 288] on span "[PERSON_NAME] và In" at bounding box center [573, 292] width 58 height 9
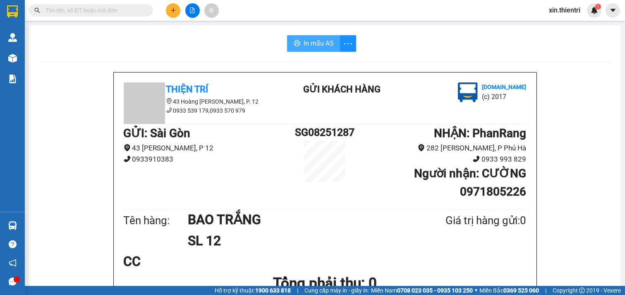
click at [298, 41] on button "In mẫu A5" at bounding box center [313, 43] width 53 height 17
click at [172, 6] on button at bounding box center [173, 10] width 14 height 14
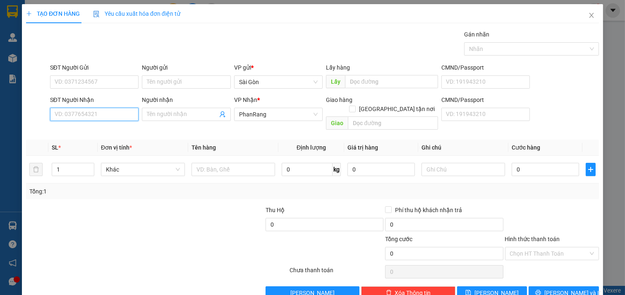
click at [90, 110] on input "SĐT Người Nhận" at bounding box center [94, 114] width 89 height 13
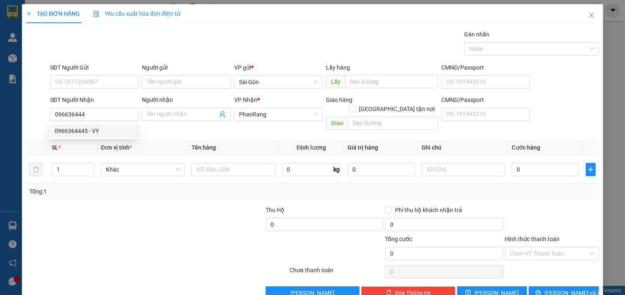
click at [97, 137] on div "0966364445 0966364445 - VY" at bounding box center [94, 130] width 88 height 17
click at [98, 139] on th "Đơn vị tính *" at bounding box center [143, 147] width 91 height 16
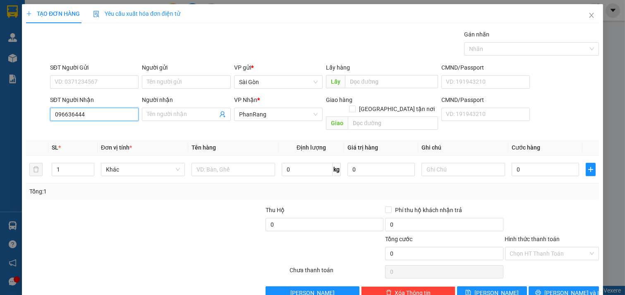
click at [96, 118] on input "096636444" at bounding box center [94, 114] width 89 height 13
click at [105, 129] on div "0966364445 - VY" at bounding box center [94, 130] width 78 height 9
type input "0966364445"
type input "VY"
type input "70.000"
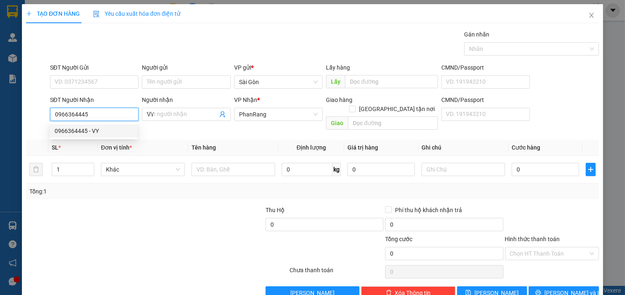
type input "70.000"
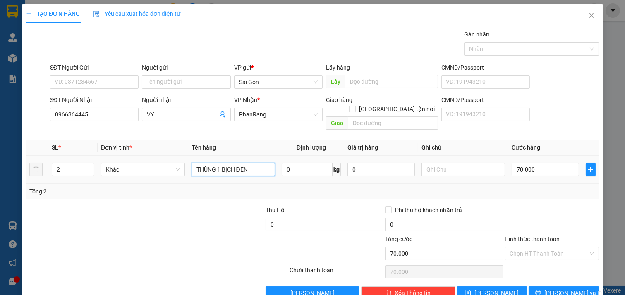
click at [247, 163] on input "THÙNG 1 BỊCH ĐEN" at bounding box center [234, 169] width 84 height 13
click at [86, 139] on table "SL * Đơn vị tính * Tên hàng Định lượng Giá trị hàng Ghi chú Cước hàng 2 Khác TH…" at bounding box center [312, 161] width 573 height 44
type input "N"
drag, startPoint x: 228, startPoint y: 162, endPoint x: 141, endPoint y: 162, distance: 86.9
click at [159, 162] on tr "2 Khác N 0 kg 0 70.000" at bounding box center [312, 170] width 573 height 28
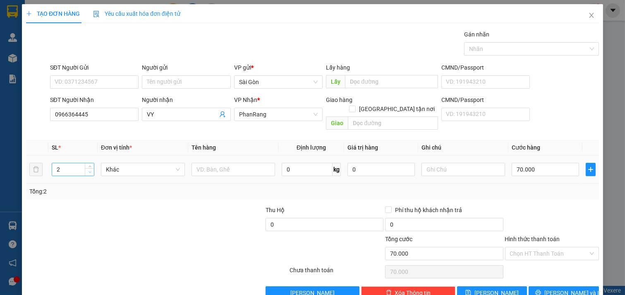
type input "1"
click at [89, 170] on icon "down" at bounding box center [90, 171] width 3 height 3
click at [236, 163] on input "text" at bounding box center [234, 169] width 84 height 13
type input "X SỐ 85D1 41445"
type input "0"
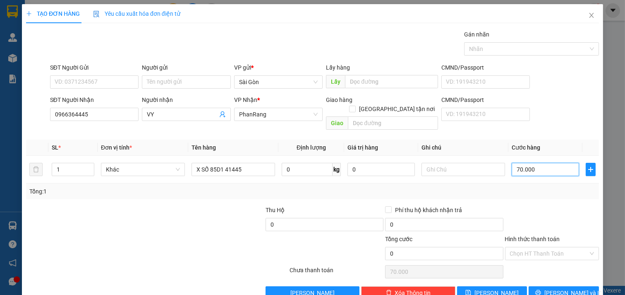
type input "0"
click at [524, 163] on input "0" at bounding box center [545, 169] width 67 height 13
type input "2"
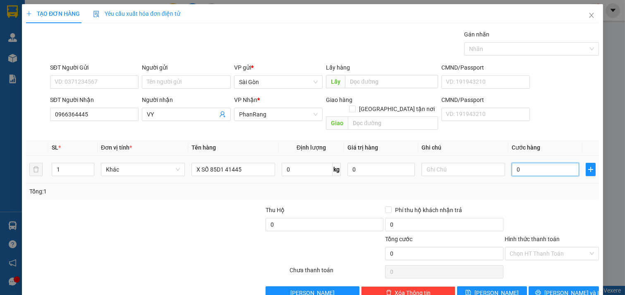
type input "2"
click at [528, 247] on input "Hình thức thanh toán" at bounding box center [549, 253] width 79 height 12
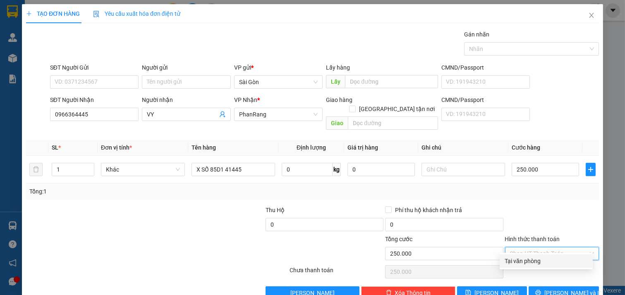
click at [541, 264] on div "Tại văn phòng" at bounding box center [546, 260] width 83 height 9
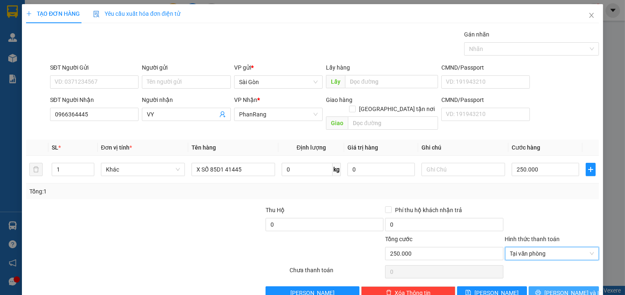
click at [541, 289] on icon "printer" at bounding box center [538, 292] width 6 height 6
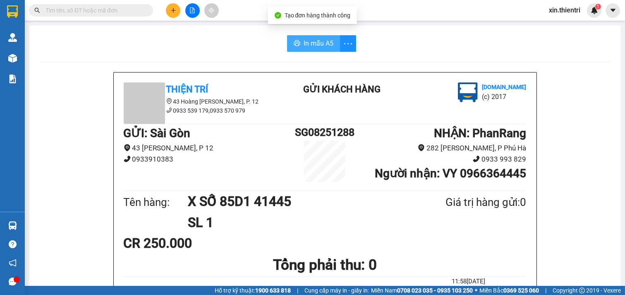
click at [305, 45] on span "In mẫu A5" at bounding box center [319, 43] width 30 height 10
click at [309, 50] on button "In mẫu A5" at bounding box center [313, 43] width 53 height 17
drag, startPoint x: 375, startPoint y: 60, endPoint x: 388, endPoint y: 59, distance: 12.5
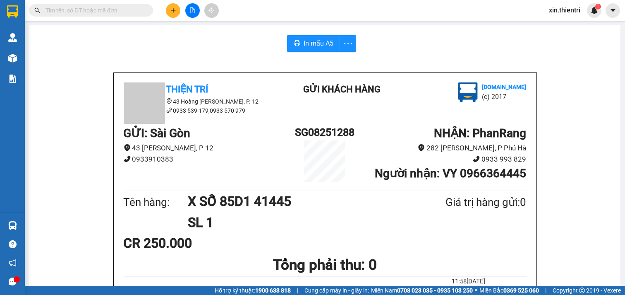
drag, startPoint x: 399, startPoint y: 67, endPoint x: 390, endPoint y: 67, distance: 9.1
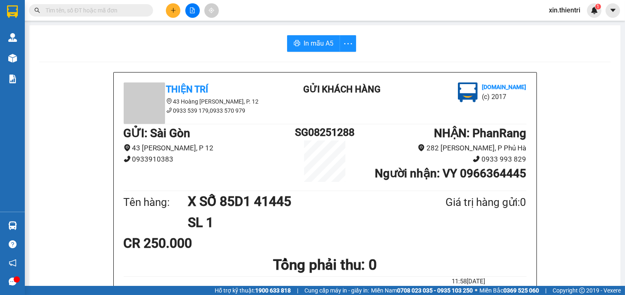
click at [171, 10] on icon "plus" at bounding box center [173, 10] width 5 height 0
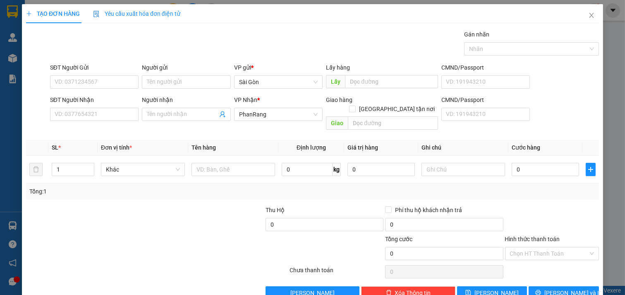
click at [122, 122] on div "SĐT Người Nhận VD: 0377654321" at bounding box center [94, 109] width 89 height 29
click at [122, 121] on input "SĐT Người Nhận" at bounding box center [94, 114] width 89 height 13
drag, startPoint x: 91, startPoint y: 116, endPoint x: 85, endPoint y: 102, distance: 15.8
click at [89, 113] on input "SĐT Người Nhận" at bounding box center [94, 114] width 89 height 13
type input "0396457698"
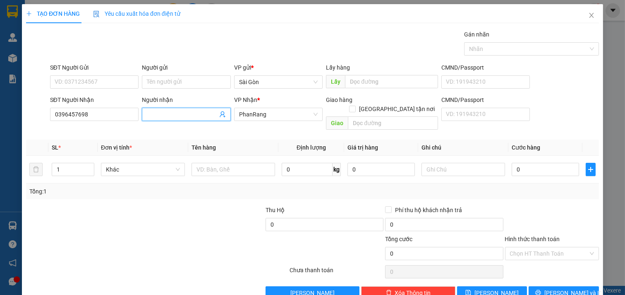
click at [182, 113] on input "Người nhận" at bounding box center [182, 114] width 71 height 9
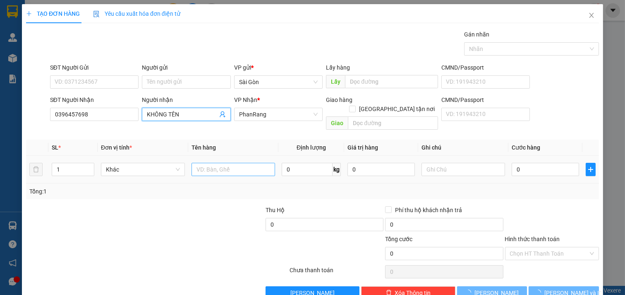
type input "KHÔNG TÊN"
click at [255, 163] on input "text" at bounding box center [234, 169] width 84 height 13
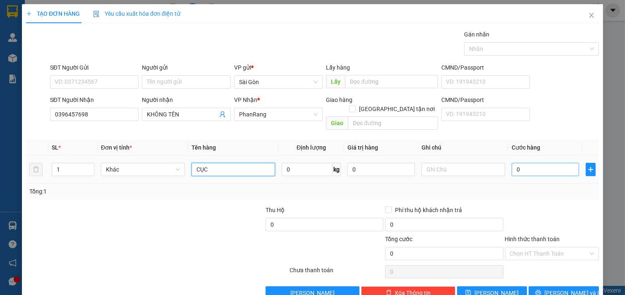
type input "CỤC"
click at [520, 163] on input "0" at bounding box center [545, 169] width 67 height 13
type input "3"
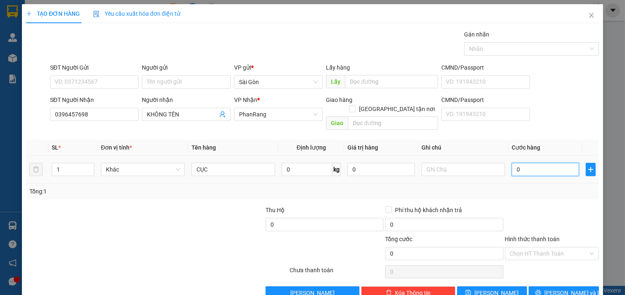
type input "3"
type input "30"
drag, startPoint x: 542, startPoint y: 224, endPoint x: 545, endPoint y: 244, distance: 20.1
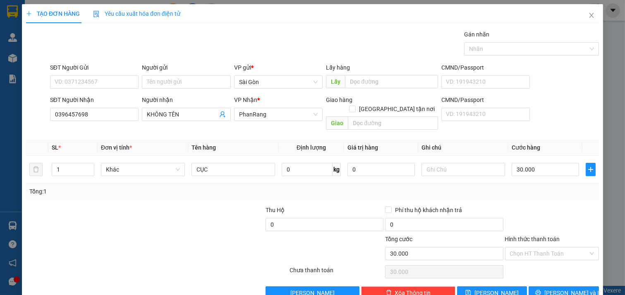
click at [542, 234] on div "Hình thức thanh toán Chọn HT Thanh Toán" at bounding box center [552, 248] width 94 height 29
drag, startPoint x: 542, startPoint y: 230, endPoint x: 543, endPoint y: 238, distance: 8.3
click at [542, 247] on input "Hình thức thanh toán" at bounding box center [549, 253] width 79 height 12
click at [553, 256] on div "Tại văn phòng" at bounding box center [546, 260] width 83 height 9
click at [553, 288] on span "[PERSON_NAME] và In" at bounding box center [573, 292] width 58 height 9
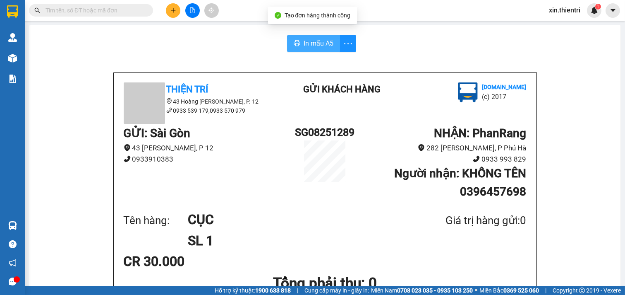
click at [315, 50] on button "In mẫu A5" at bounding box center [313, 43] width 53 height 17
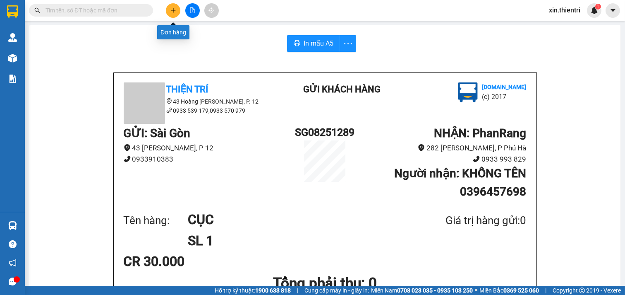
click at [170, 10] on icon "plus" at bounding box center [173, 10] width 6 height 6
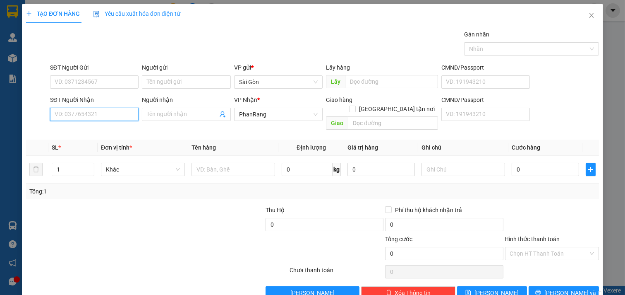
click at [103, 119] on input "SĐT Người Nhận" at bounding box center [94, 114] width 89 height 13
click at [94, 129] on div "0785868885 - [PERSON_NAME]" at bounding box center [95, 130] width 81 height 9
type input "0785868885"
type input "[PERSON_NAME]"
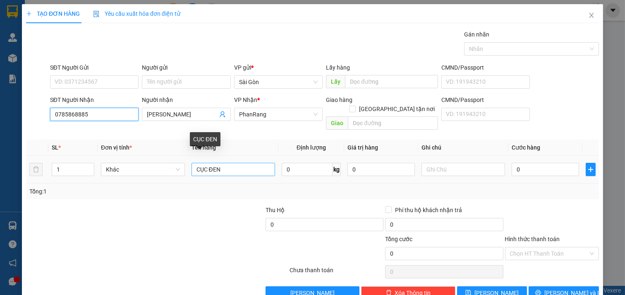
type input "0785868885"
click at [226, 163] on input "CỤC ĐEN" at bounding box center [234, 169] width 84 height 13
type input "C"
type input "c"
type input "KIỆN CUỘN"
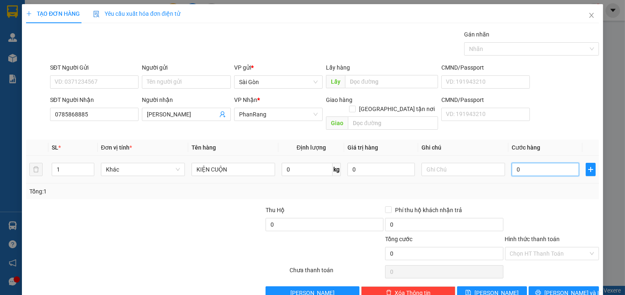
click at [517, 163] on input "0" at bounding box center [545, 169] width 67 height 13
click at [553, 247] on input "Hình thức thanh toán" at bounding box center [549, 253] width 79 height 12
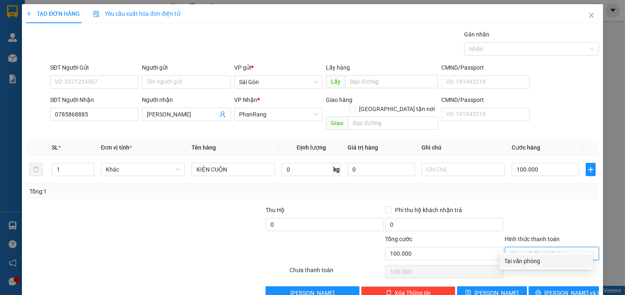
click at [552, 256] on div "Tại văn phòng" at bounding box center [546, 260] width 83 height 9
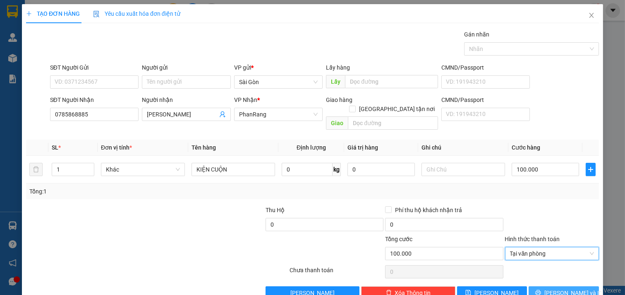
click at [553, 288] on span "[PERSON_NAME] và In" at bounding box center [573, 292] width 58 height 9
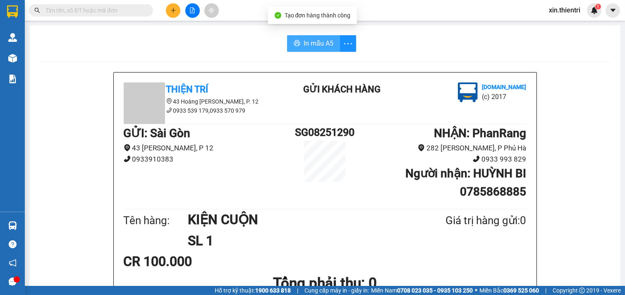
click at [307, 38] on button "In mẫu A5" at bounding box center [313, 43] width 53 height 17
